Goal: Information Seeking & Learning: Learn about a topic

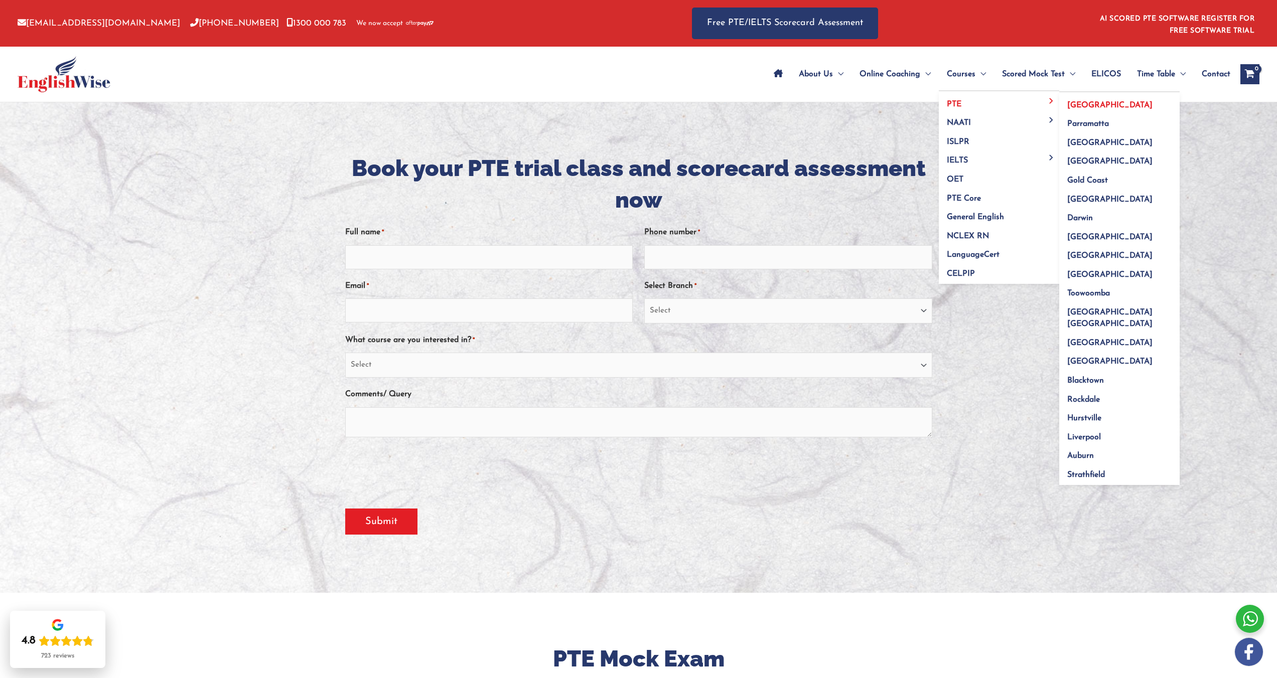
click at [1098, 100] on link "[GEOGRAPHIC_DATA]" at bounding box center [1119, 101] width 120 height 19
